Goal: Task Accomplishment & Management: Manage account settings

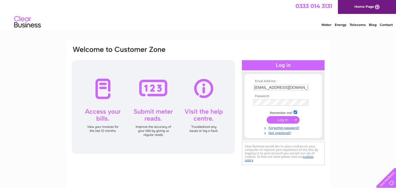
click at [281, 119] on input "submit" at bounding box center [283, 119] width 33 height 7
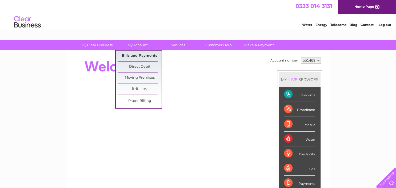
click at [137, 55] on link "Bills and Payments" at bounding box center [140, 55] width 44 height 11
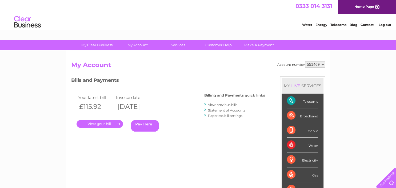
click at [93, 123] on link "." at bounding box center [100, 124] width 46 height 8
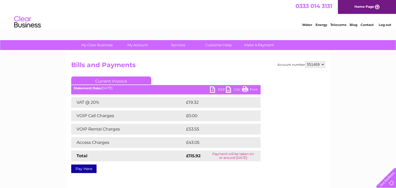
click at [217, 89] on link "PDF" at bounding box center [218, 90] width 16 height 8
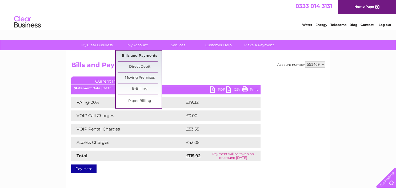
click at [139, 56] on link "Bills and Payments" at bounding box center [140, 55] width 44 height 11
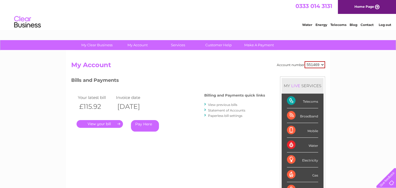
click at [222, 104] on link "View previous bills" at bounding box center [222, 104] width 29 height 4
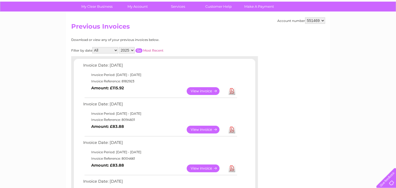
scroll to position [56, 0]
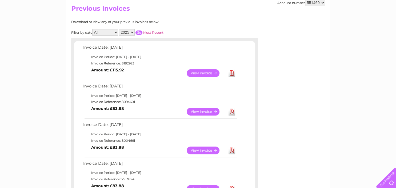
click at [205, 109] on link "View" at bounding box center [206, 111] width 39 height 8
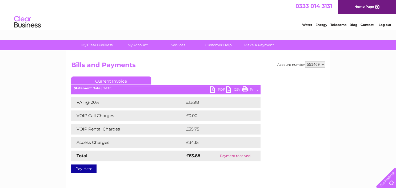
click at [220, 88] on link "PDF" at bounding box center [218, 90] width 16 height 8
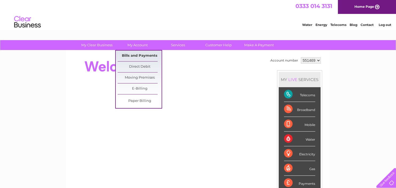
click at [135, 54] on link "Bills and Payments" at bounding box center [140, 55] width 44 height 11
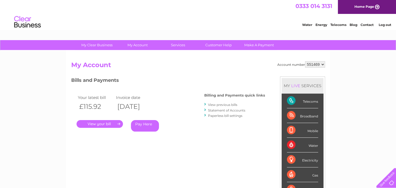
click at [384, 26] on link "Log out" at bounding box center [384, 25] width 13 height 4
